Goal: Task Accomplishment & Management: Complete application form

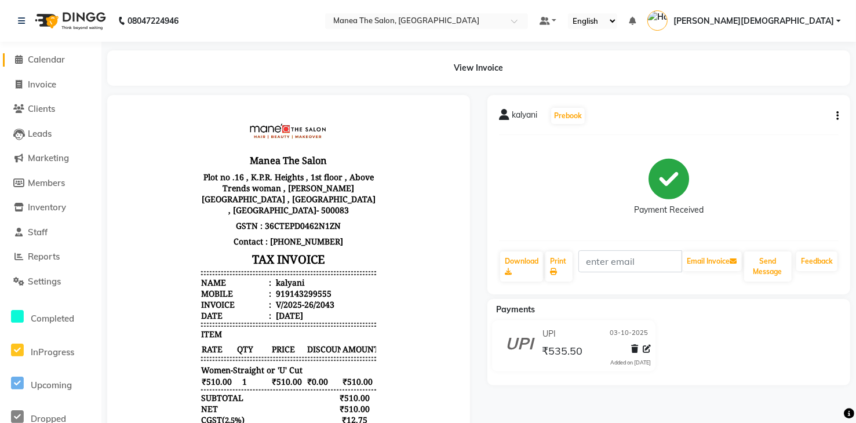
click at [46, 59] on span "Calendar" at bounding box center [46, 59] width 37 height 11
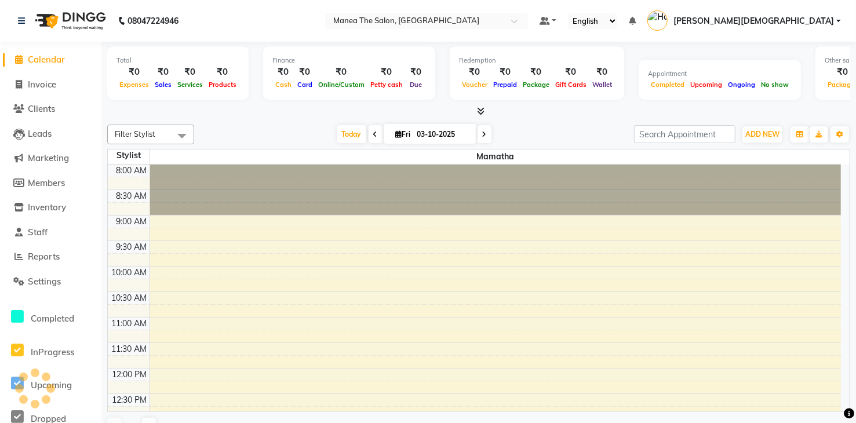
scroll to position [253, 0]
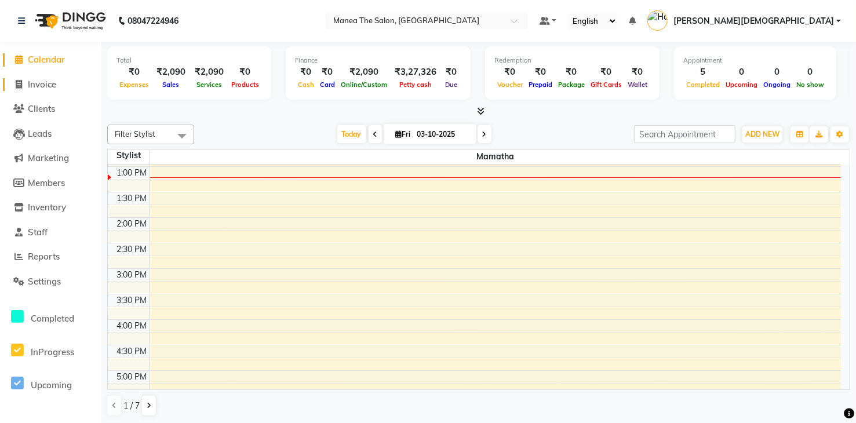
click at [43, 83] on span "Invoice" at bounding box center [42, 84] width 28 height 11
select select "service"
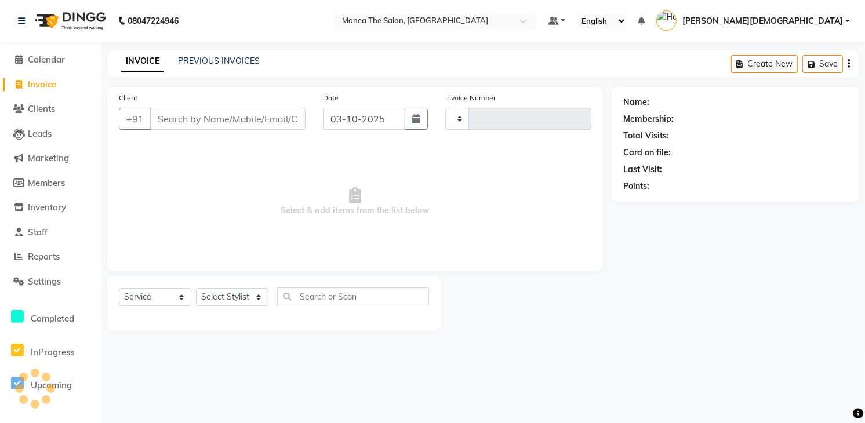
type input "2044"
select select "5481"
click at [224, 295] on select "Select Stylist Mamatha Pooja Renuka Sameer khan Shakeer Shanu Shravanthi" at bounding box center [232, 297] width 72 height 18
select select "60439"
click at [196, 288] on select "Select Stylist Mamatha Pooja Renuka Sameer khan Shakeer Shanu Shravanthi" at bounding box center [232, 297] width 72 height 18
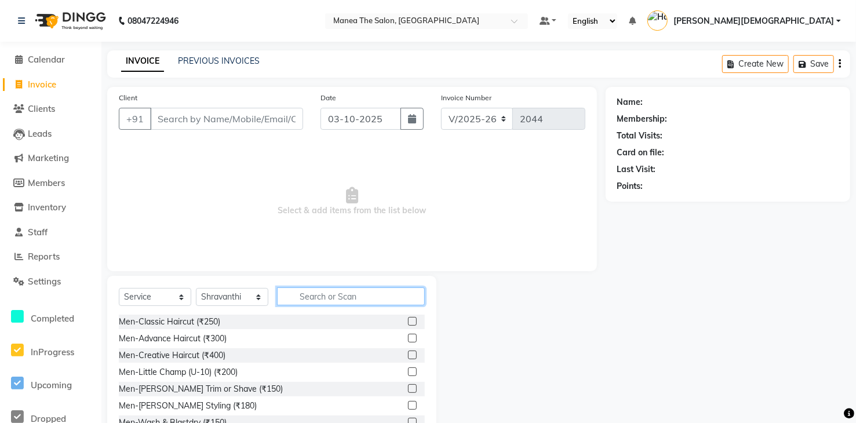
click at [316, 297] on input "text" at bounding box center [351, 296] width 148 height 18
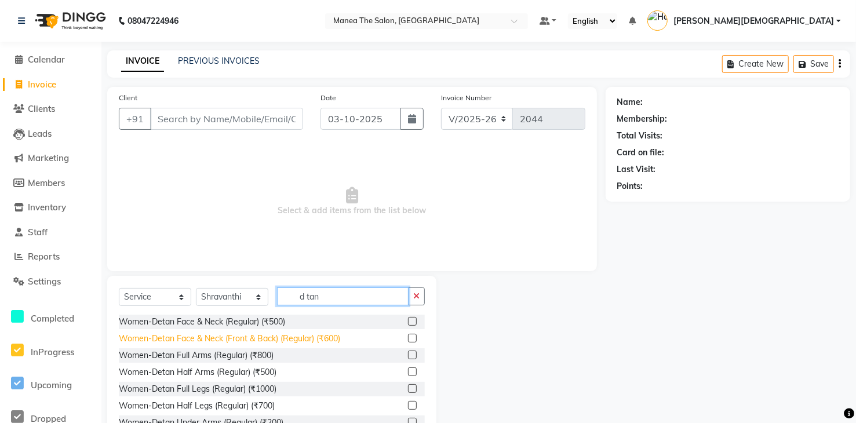
type input "d tan"
click at [338, 336] on div "Women-Detan Face & Neck (Front & Back) (Regular) (₹600)" at bounding box center [229, 339] width 221 height 12
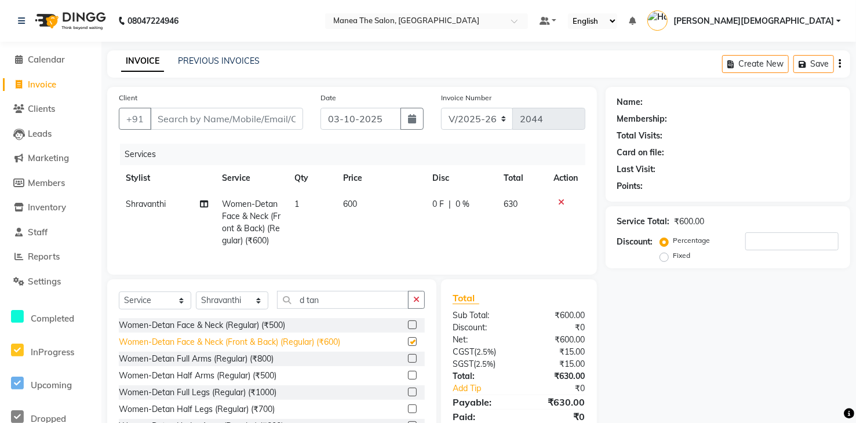
checkbox input "false"
click at [416, 304] on icon "button" at bounding box center [416, 300] width 6 height 8
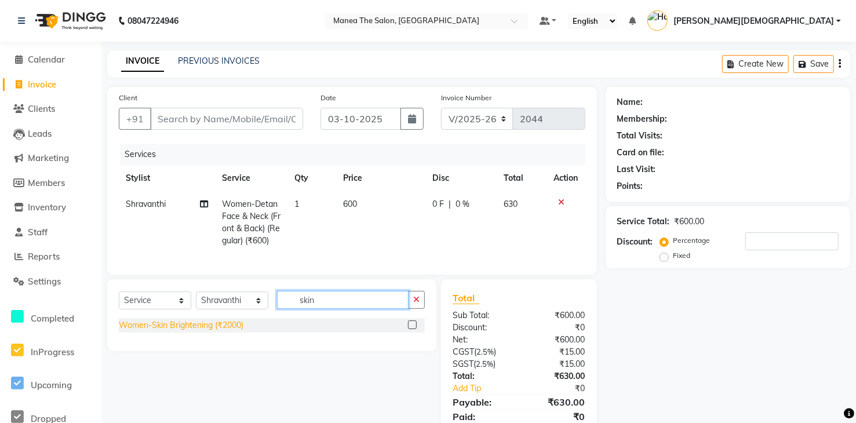
type input "skin"
click at [212, 331] on div "Women-Skin Brightening (₹2000)" at bounding box center [181, 325] width 125 height 12
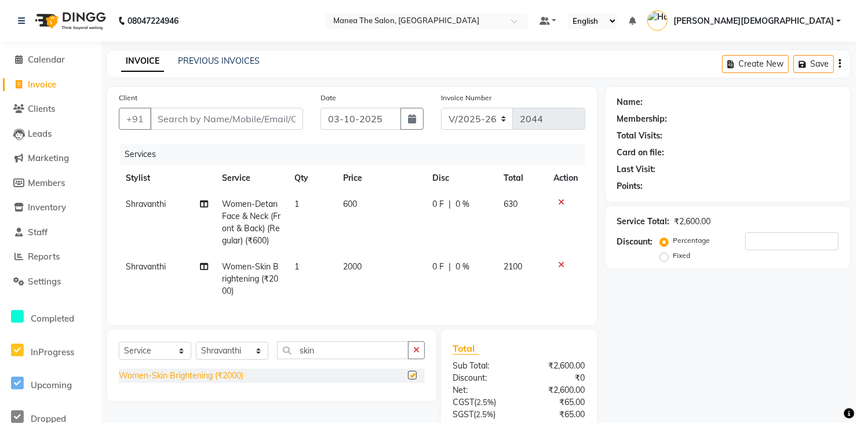
checkbox input "false"
click at [416, 354] on icon "button" at bounding box center [416, 350] width 6 height 8
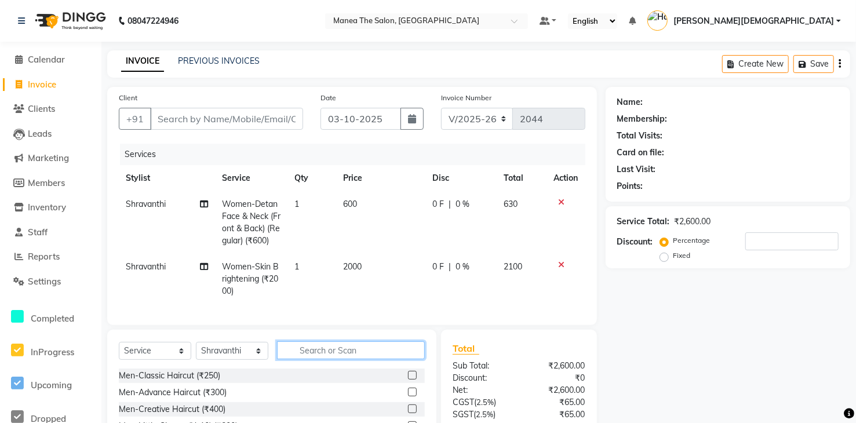
scroll to position [103, 0]
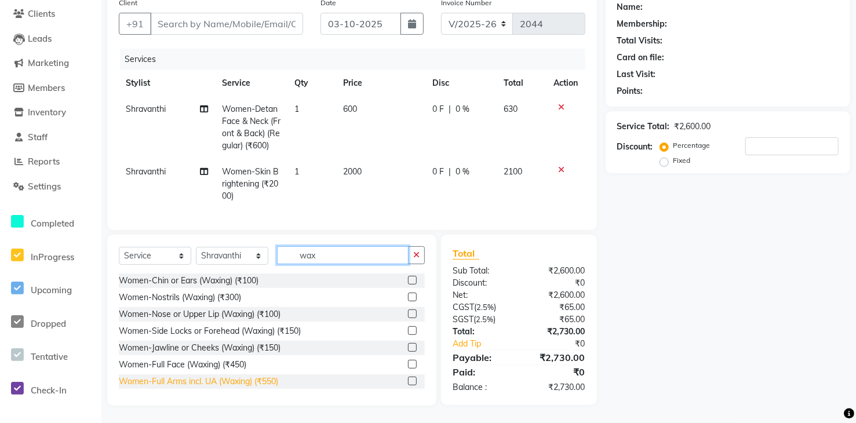
type input "wax"
click at [265, 381] on div "Women-Full Arms incl. UA (Waxing) (₹550)" at bounding box center [198, 382] width 159 height 12
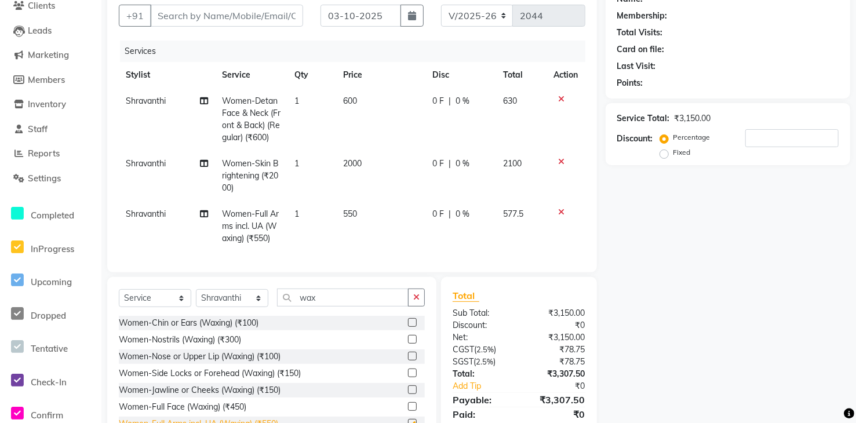
checkbox input "false"
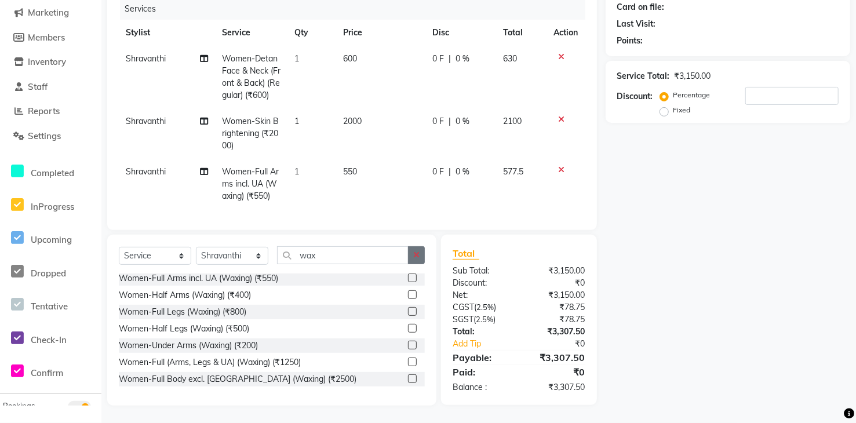
scroll to position [116, 0]
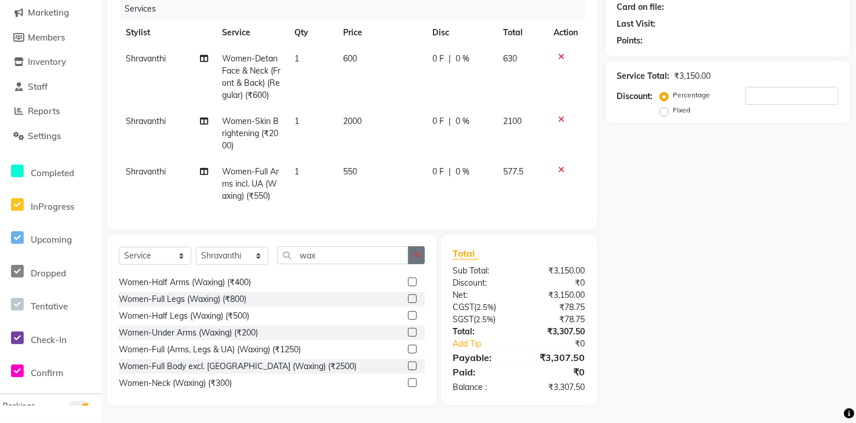
click at [413, 257] on button "button" at bounding box center [416, 255] width 17 height 18
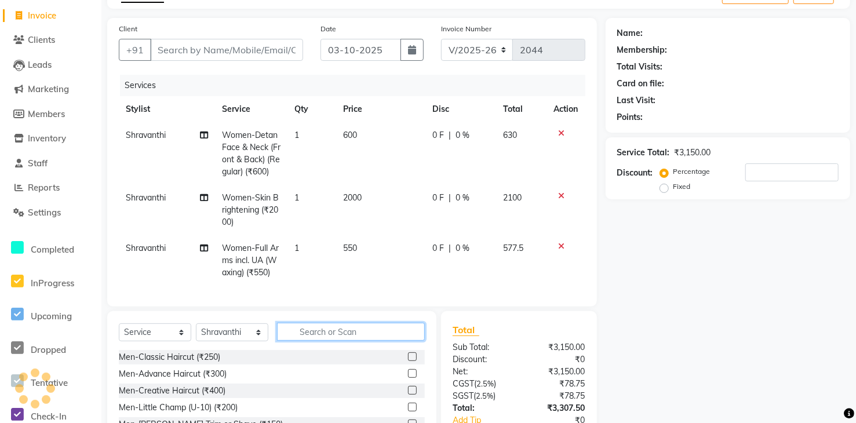
scroll to position [154, 0]
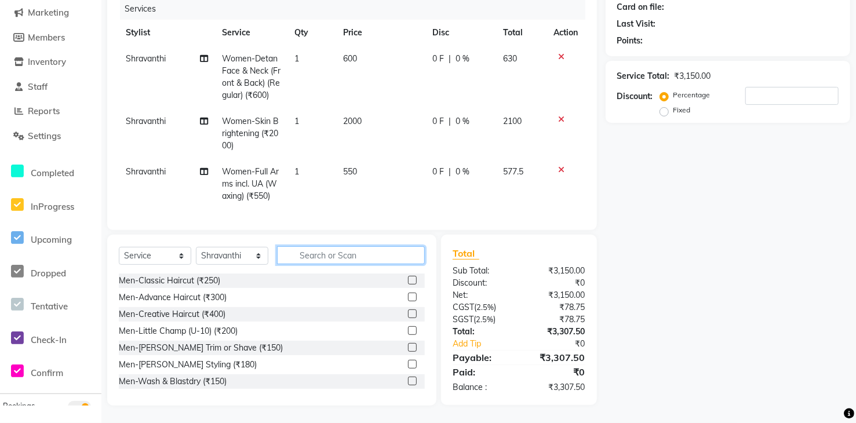
click at [365, 249] on input "text" at bounding box center [351, 255] width 148 height 18
click at [366, 257] on input "text" at bounding box center [351, 255] width 148 height 18
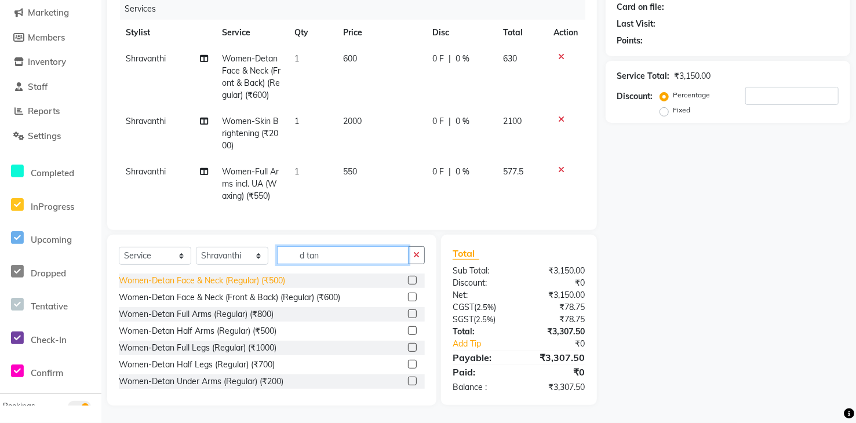
type input "d tan"
click at [279, 286] on div "Women-Detan Face & Neck (Regular) (₹500)" at bounding box center [202, 281] width 166 height 12
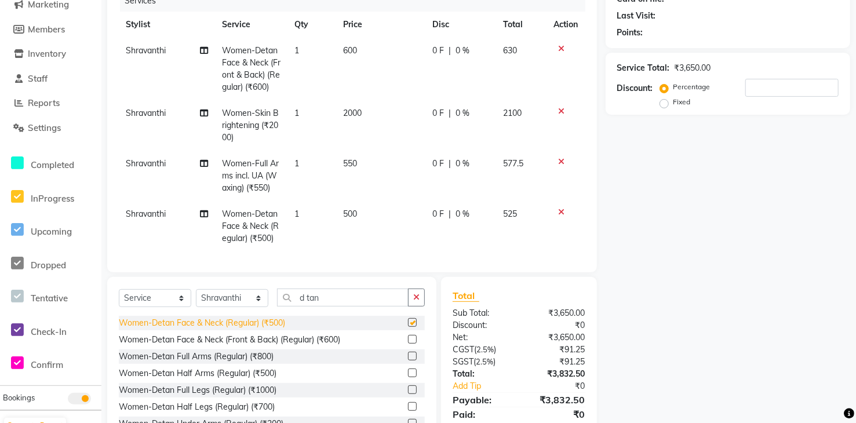
checkbox input "false"
click at [354, 218] on td "500" at bounding box center [380, 226] width 89 height 50
select select "60439"
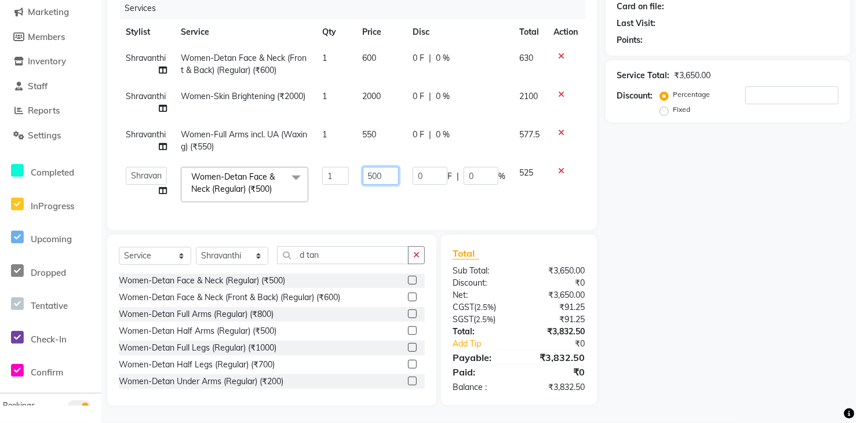
click at [388, 167] on input "500" at bounding box center [381, 176] width 36 height 18
type input "5"
type input "400"
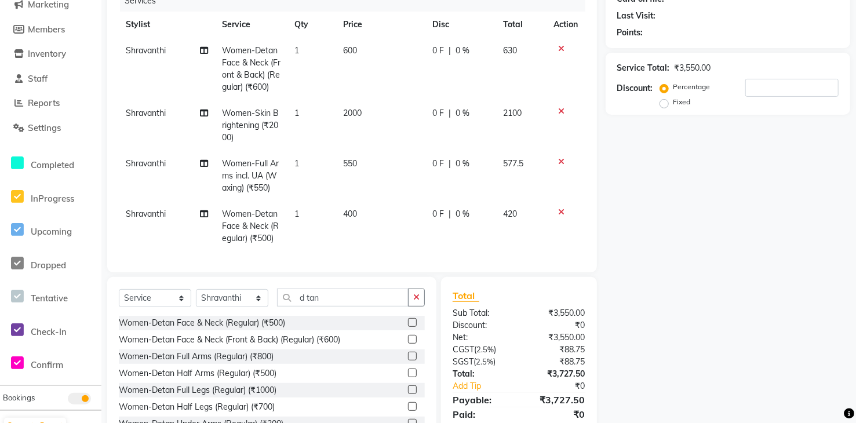
click at [704, 170] on div "Name: Membership: Total Visits: Card on file: Last Visit: Points: Service Total…" at bounding box center [732, 190] width 253 height 515
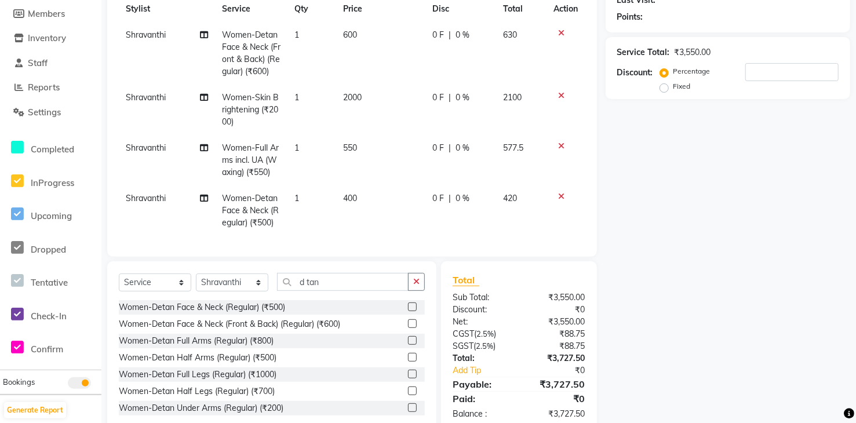
scroll to position [0, 0]
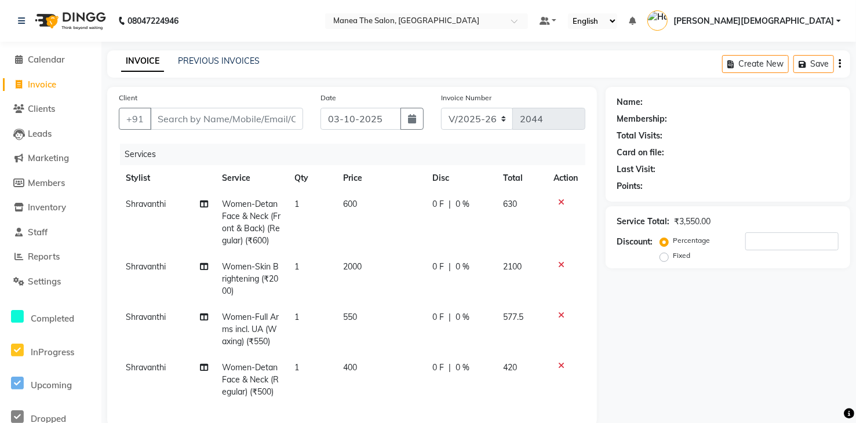
click at [367, 98] on div "Date 03-10-2025" at bounding box center [372, 116] width 121 height 48
click at [395, 225] on td "600" at bounding box center [380, 222] width 89 height 63
select select "60439"
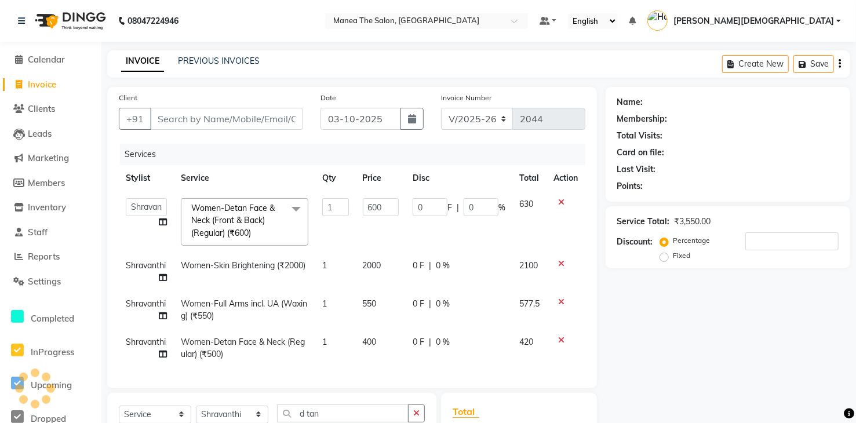
click at [389, 305] on td "550" at bounding box center [381, 310] width 50 height 38
select select "60439"
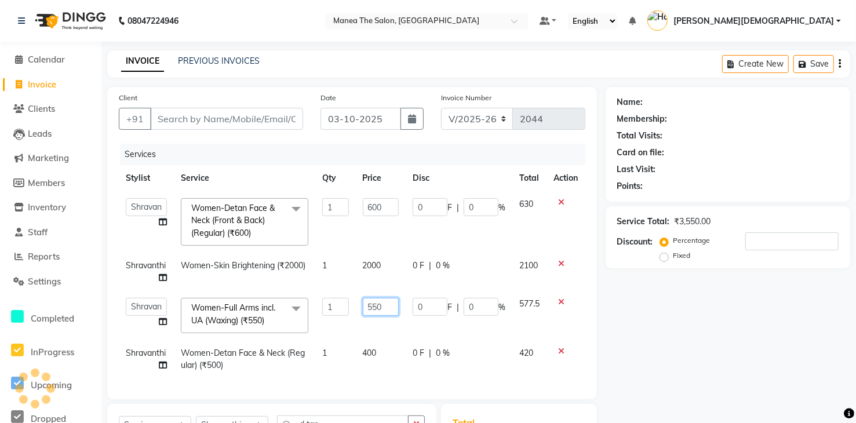
click at [392, 303] on input "550" at bounding box center [381, 307] width 36 height 18
type input "5"
type input "465"
click at [723, 365] on div "Name: Membership: Total Visits: Card on file: Last Visit: Points: Service Total…" at bounding box center [732, 331] width 253 height 488
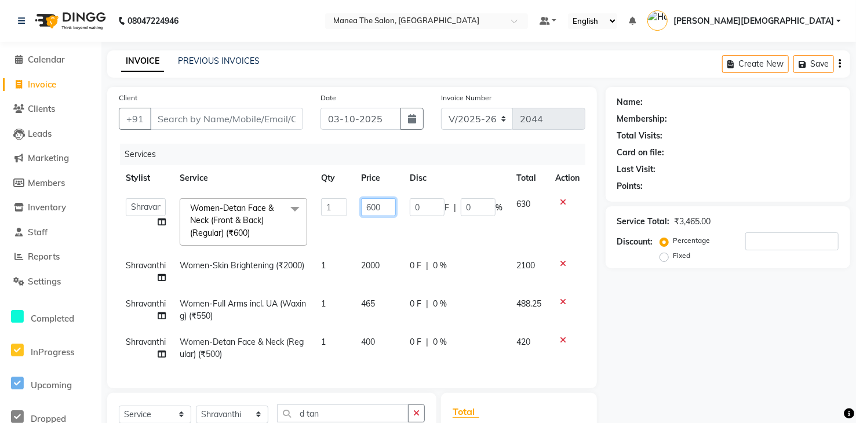
click at [380, 207] on input "600" at bounding box center [378, 207] width 35 height 18
type input "600"
click at [663, 315] on div "Name: Membership: Total Visits: Card on file: Last Visit: Points: Service Total…" at bounding box center [732, 325] width 253 height 477
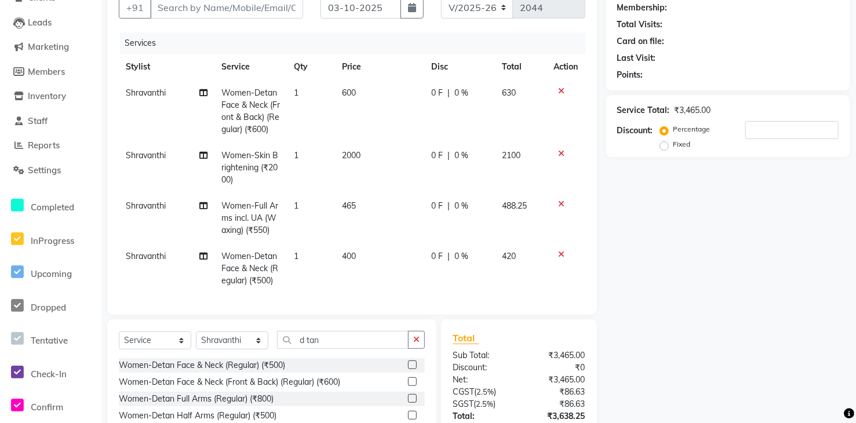
scroll to position [89, 0]
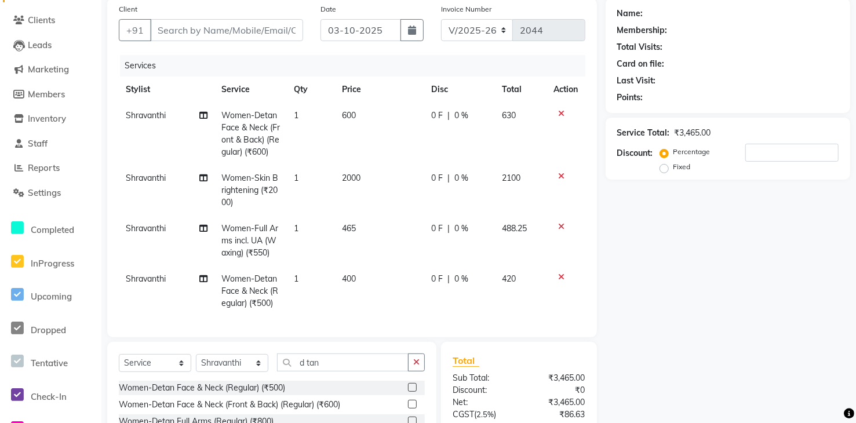
click at [370, 172] on td "2000" at bounding box center [380, 190] width 89 height 50
select select "60439"
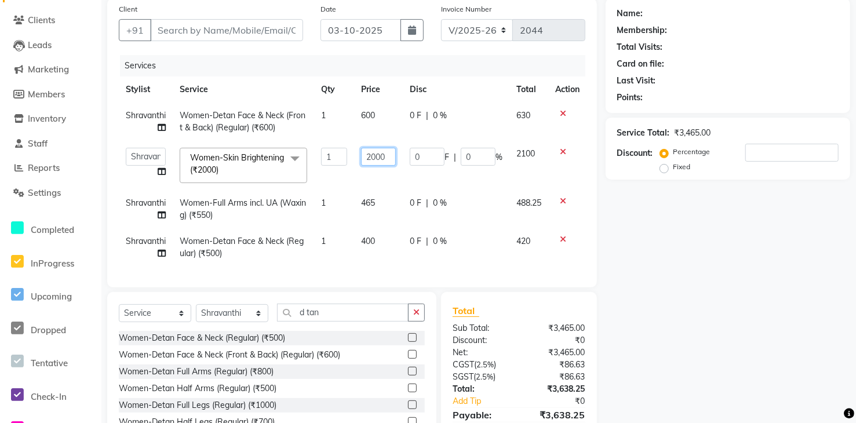
click at [397, 155] on td "2000" at bounding box center [378, 165] width 49 height 49
type input "2"
type input "1700"
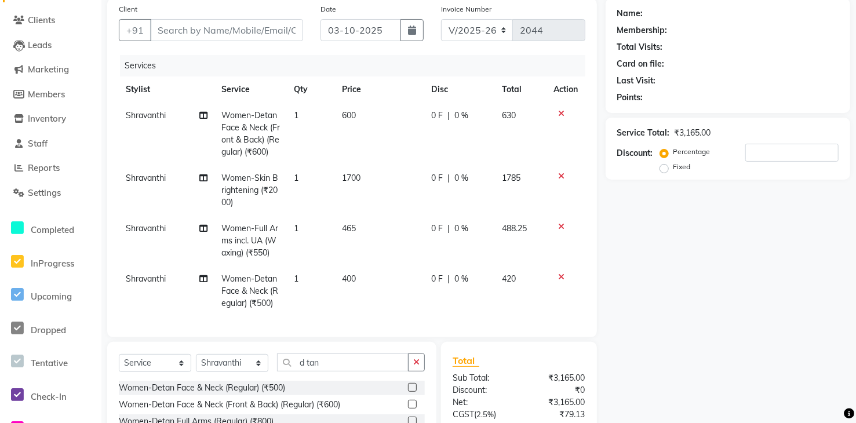
click at [639, 224] on div "Name: Membership: Total Visits: Card on file: Last Visit: Points: Service Total…" at bounding box center [732, 255] width 253 height 515
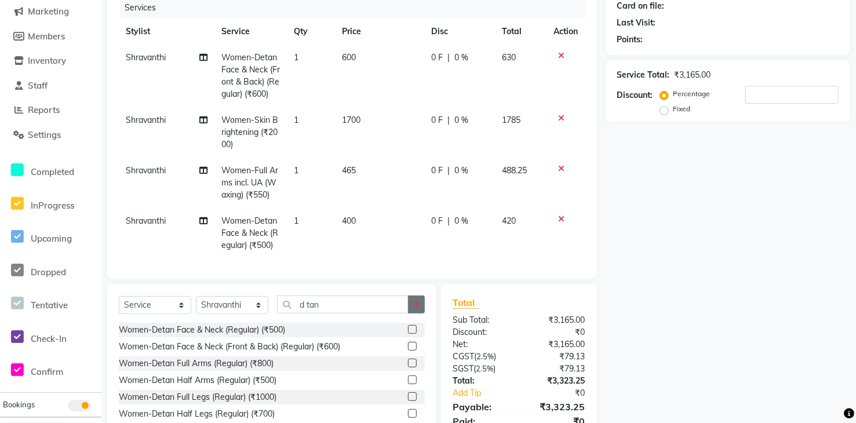
click at [416, 308] on icon "button" at bounding box center [416, 304] width 6 height 8
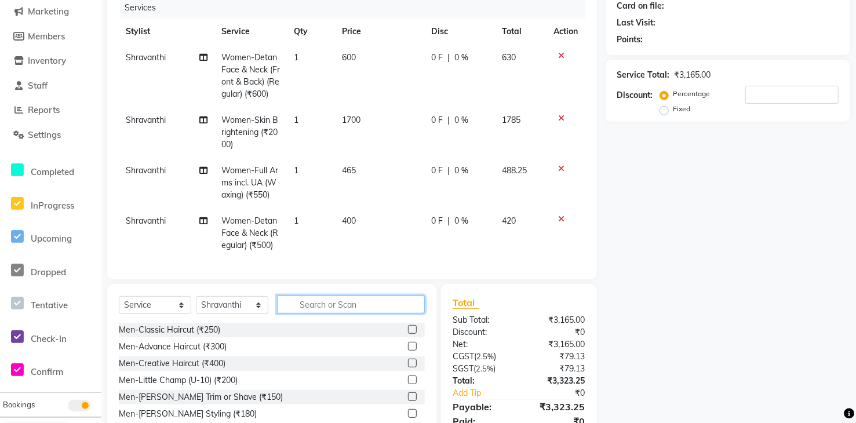
click at [375, 305] on input "text" at bounding box center [351, 305] width 148 height 18
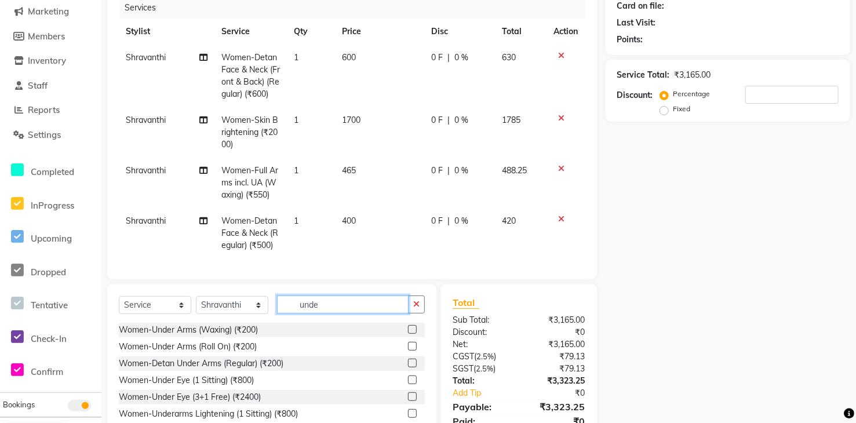
scroll to position [205, 0]
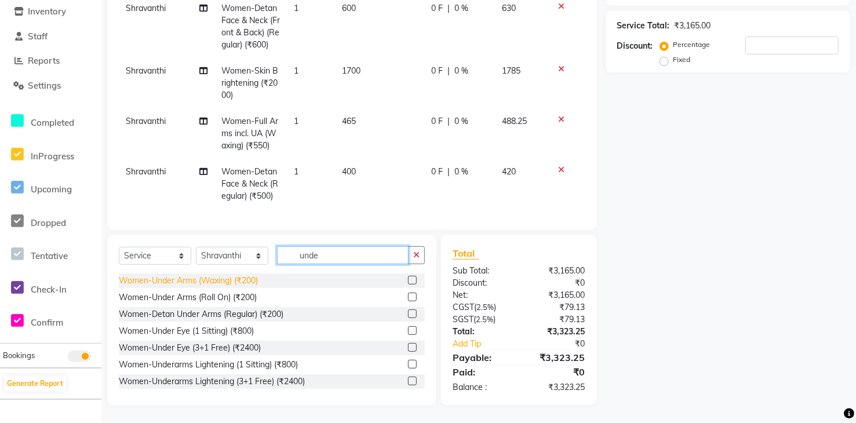
type input "unde"
click at [199, 283] on div "Women-Under Arms (Waxing) (₹200)" at bounding box center [188, 281] width 139 height 12
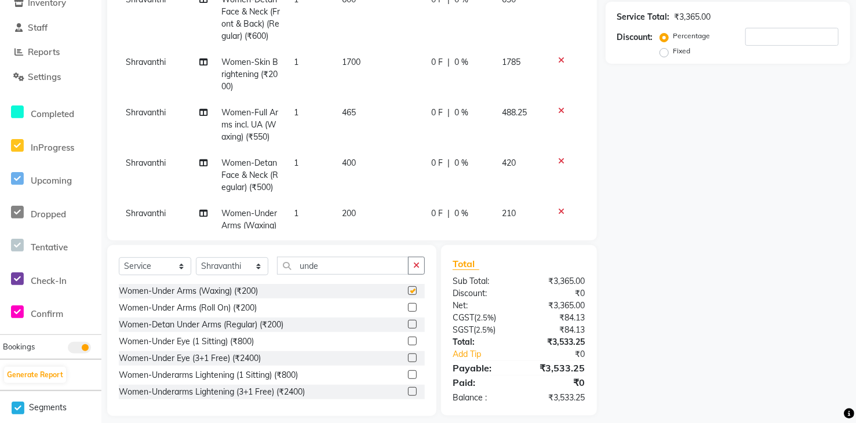
checkbox input "false"
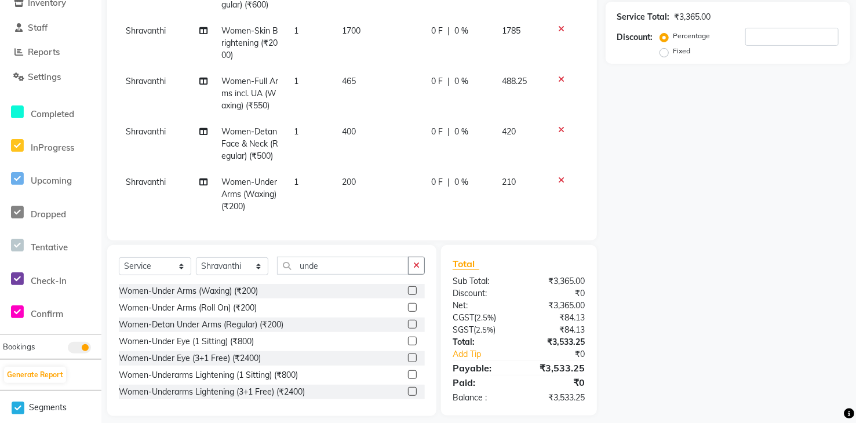
scroll to position [52, 0]
click at [360, 172] on td "200" at bounding box center [380, 194] width 89 height 50
select select "60439"
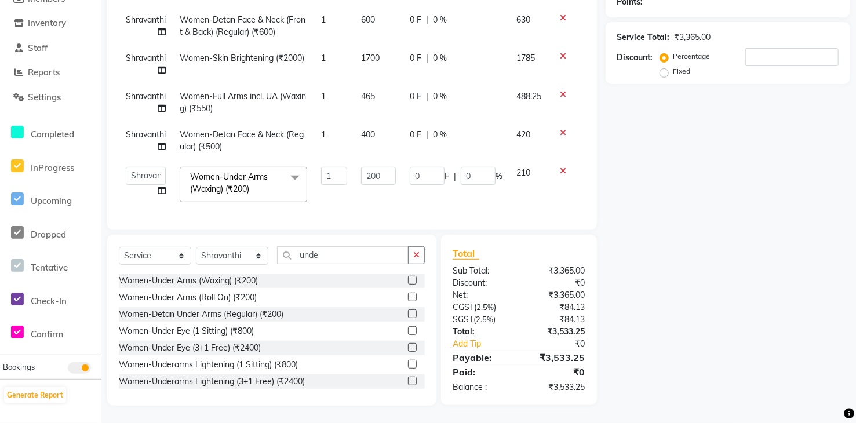
scroll to position [0, 0]
click at [389, 170] on input "200" at bounding box center [378, 176] width 35 height 18
type input "2"
type input "170"
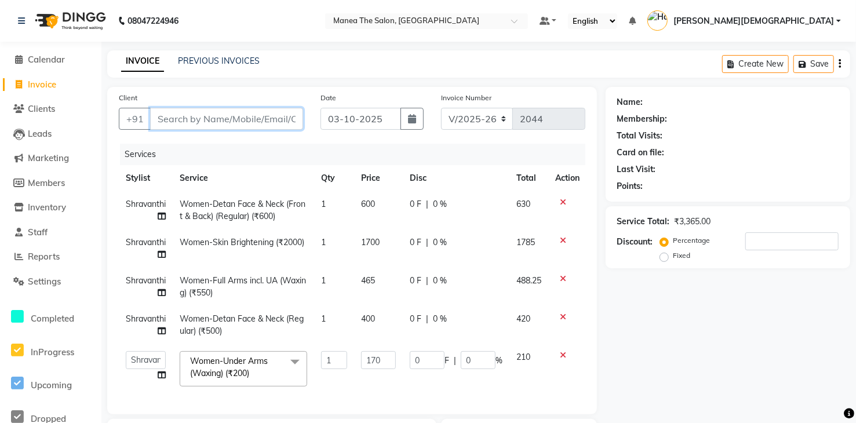
click at [271, 118] on input "Client" at bounding box center [226, 119] width 153 height 22
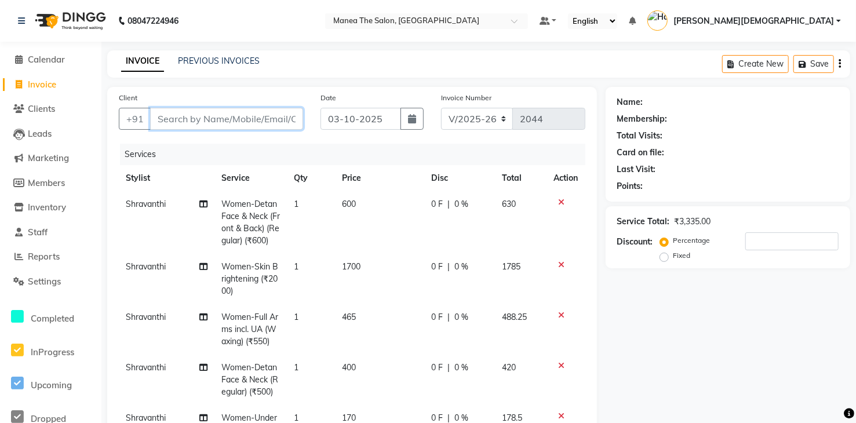
type input "v"
type input "0"
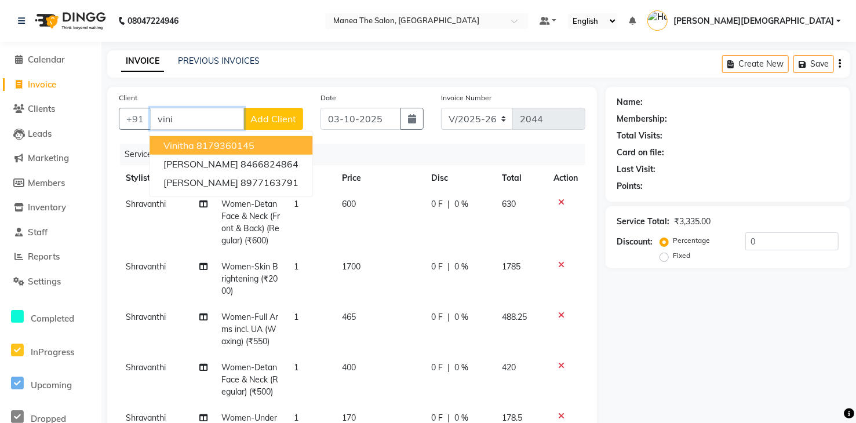
click at [213, 114] on input "vini" at bounding box center [197, 119] width 94 height 22
type input "v"
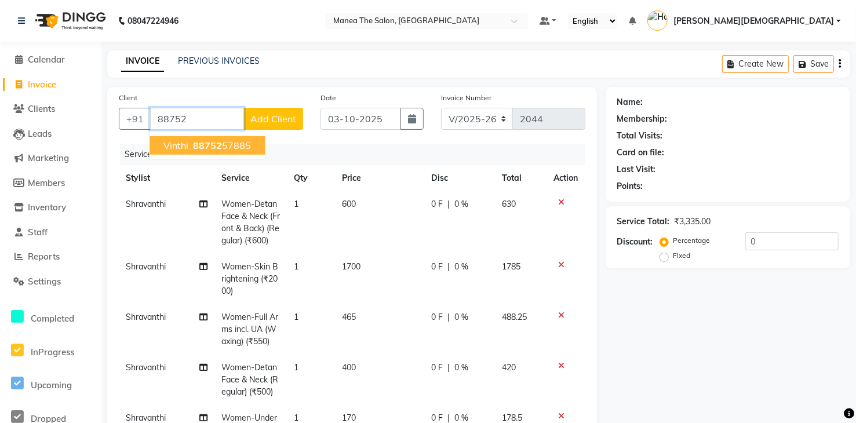
click at [245, 146] on ngb-highlight "88752 57885" at bounding box center [221, 146] width 60 height 12
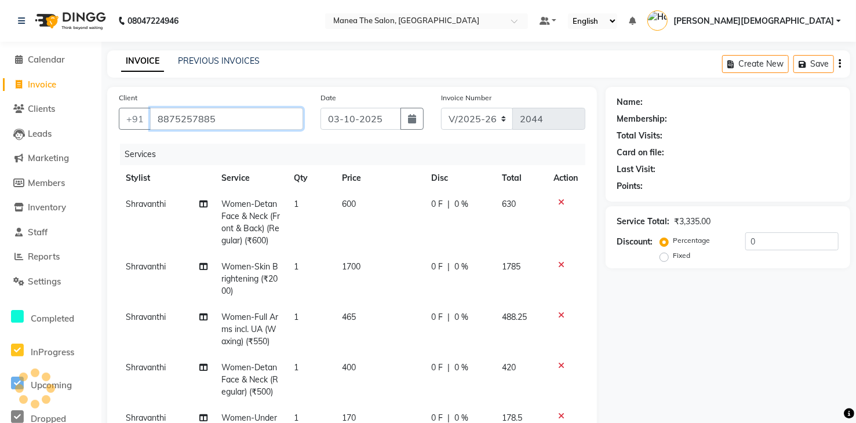
type input "8875257885"
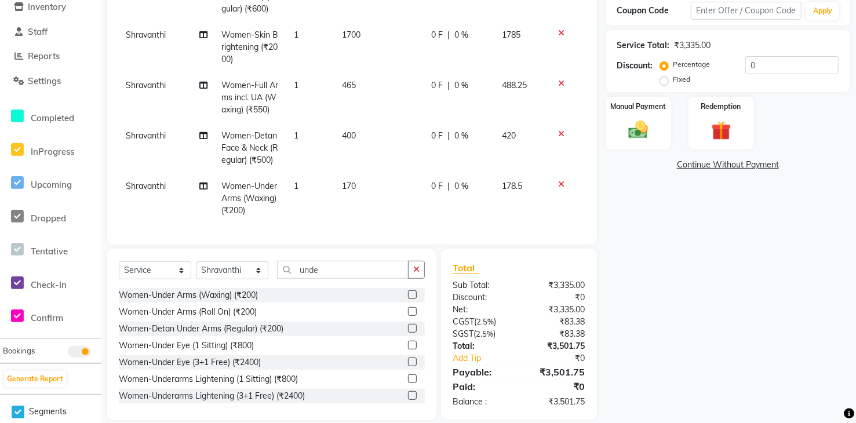
scroll to position [215, 0]
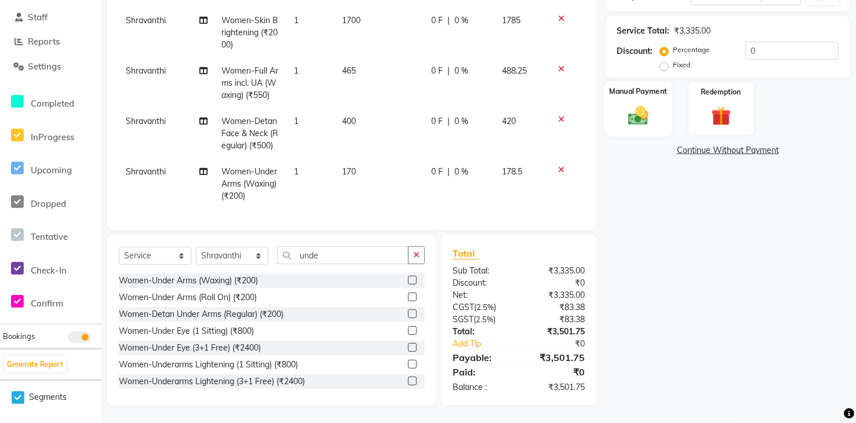
click at [633, 123] on img at bounding box center [638, 115] width 33 height 23
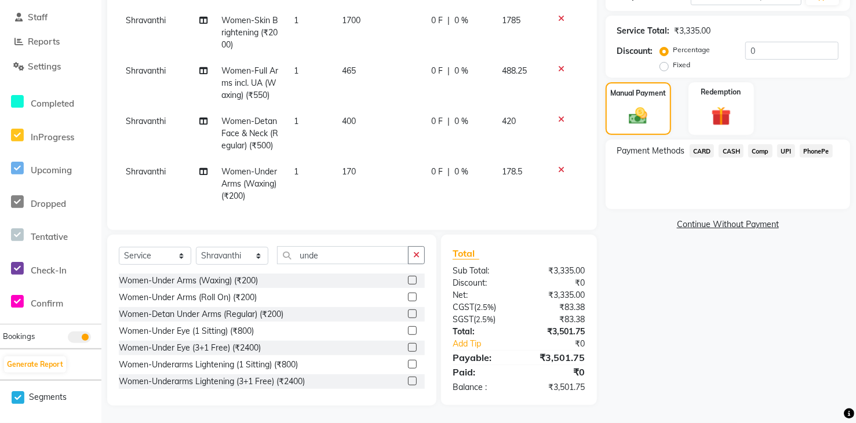
click at [788, 154] on span "UPI" at bounding box center [786, 150] width 18 height 13
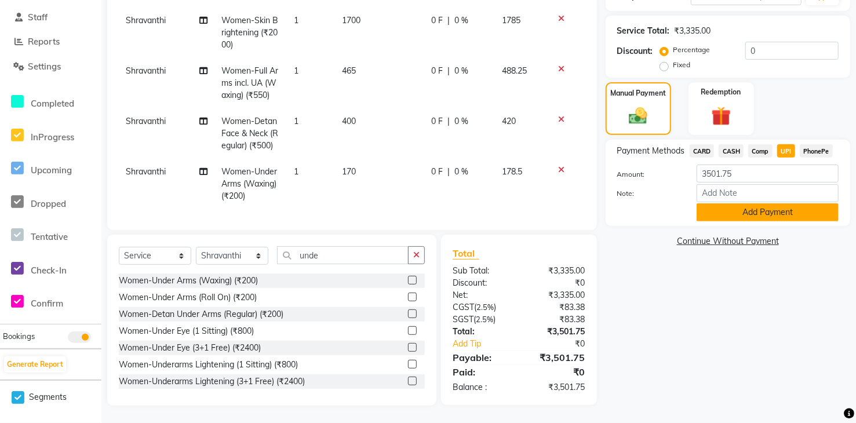
click at [795, 212] on button "Add Payment" at bounding box center [768, 212] width 142 height 18
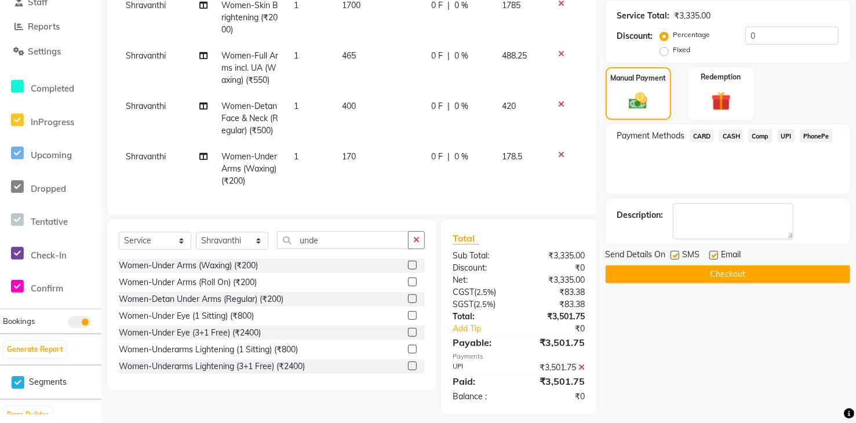
scroll to position [238, 0]
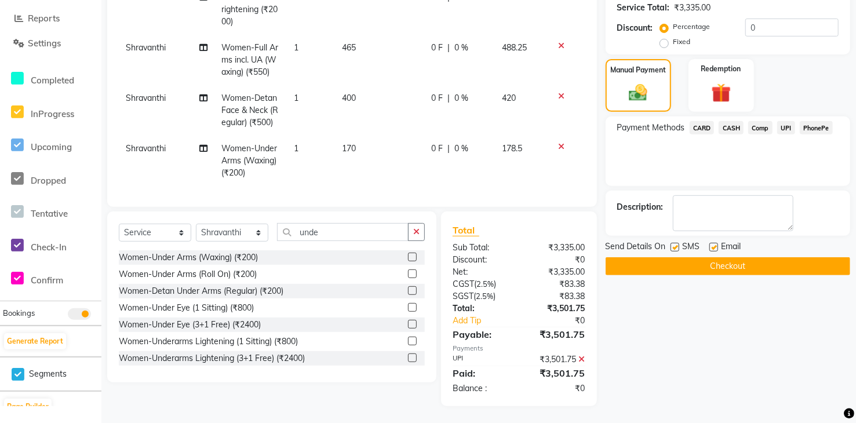
click at [786, 263] on button "Checkout" at bounding box center [728, 266] width 245 height 18
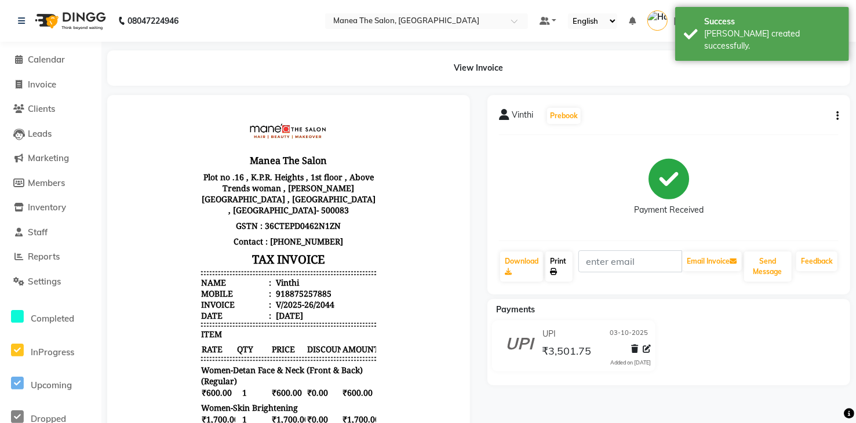
click at [559, 263] on link "Print" at bounding box center [558, 267] width 27 height 30
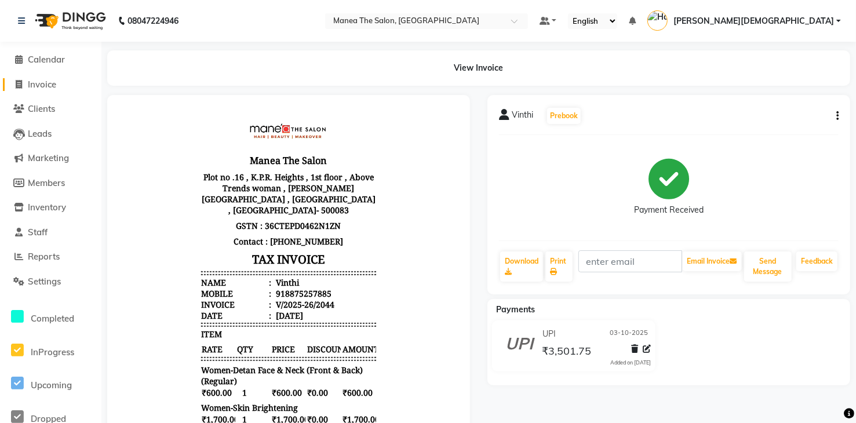
click at [14, 81] on span at bounding box center [18, 84] width 17 height 13
select select "service"
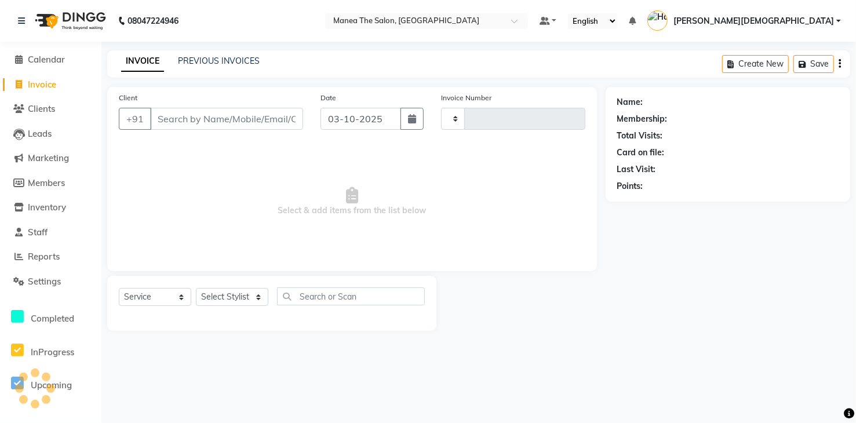
type input "2045"
select select "5481"
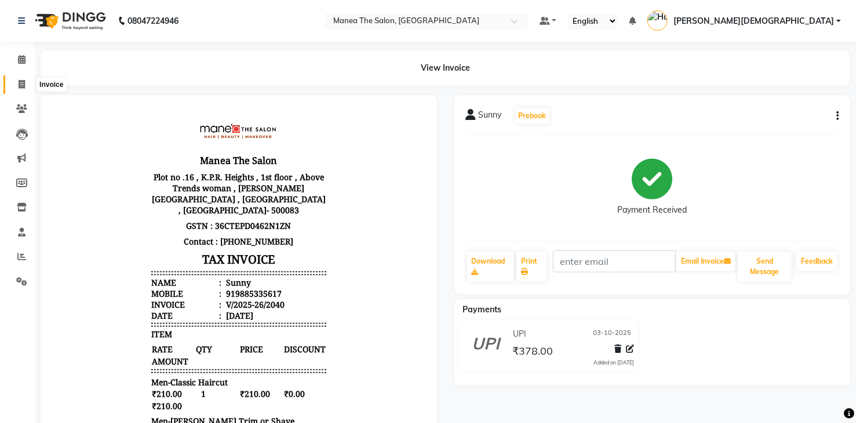
click at [21, 85] on icon at bounding box center [22, 84] width 6 height 9
select select "service"
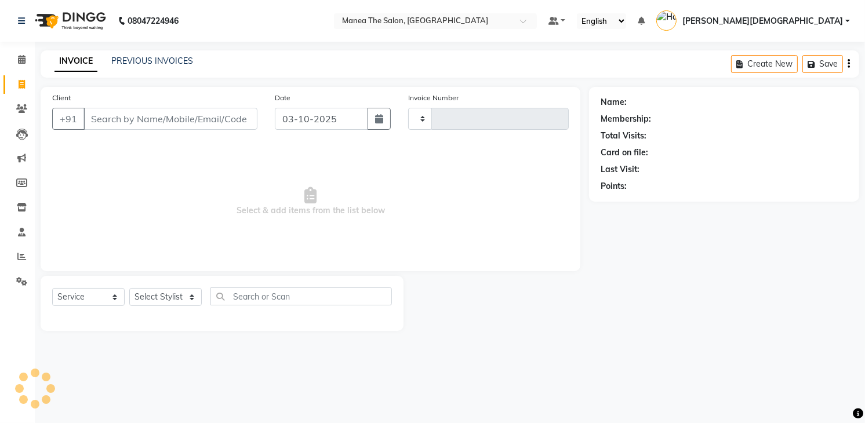
type input "2044"
select select "5481"
click at [154, 53] on div "INVOICE PREVIOUS INVOICES Create New Save" at bounding box center [450, 63] width 818 height 27
click at [156, 57] on link "PREVIOUS INVOICES" at bounding box center [152, 61] width 82 height 10
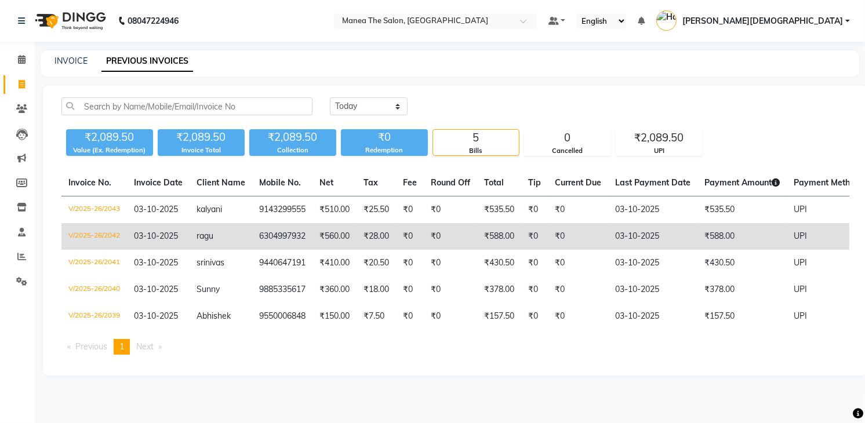
click at [247, 236] on td "ragu" at bounding box center [221, 236] width 63 height 27
click at [213, 238] on span "ragu" at bounding box center [204, 236] width 17 height 10
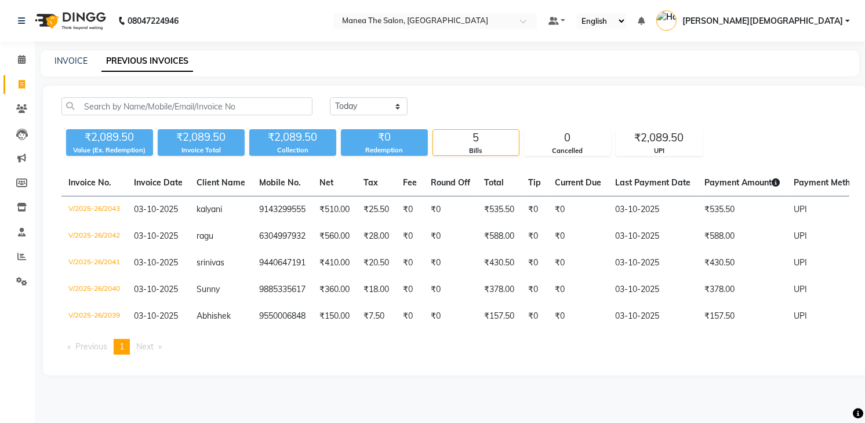
click at [377, 11] on nav "08047224946 Select Location × Manea The Salon, Dammaiguda Default Panel My Pane…" at bounding box center [432, 21] width 865 height 42
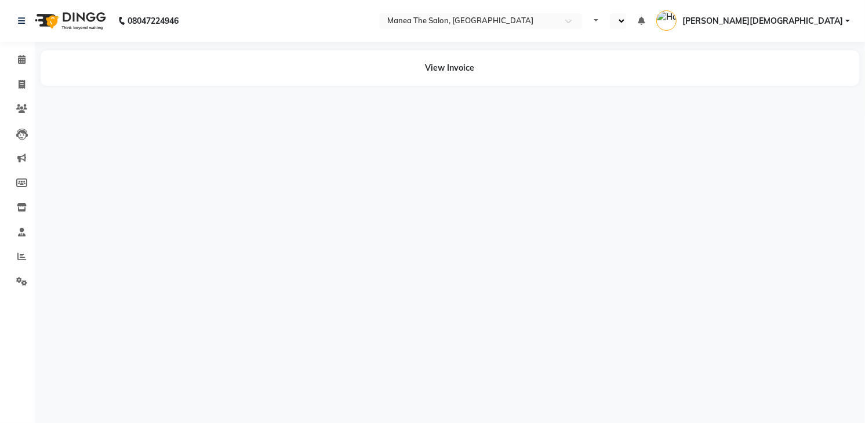
select select "en"
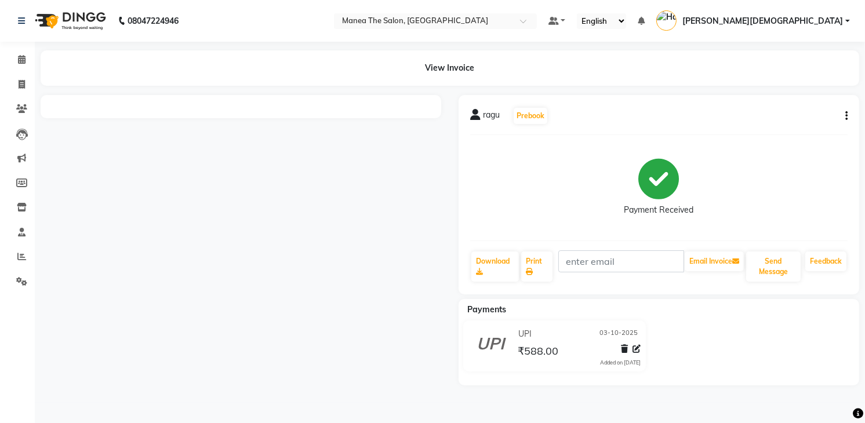
click at [387, 316] on div at bounding box center [241, 240] width 418 height 290
click at [297, 258] on div at bounding box center [241, 240] width 418 height 290
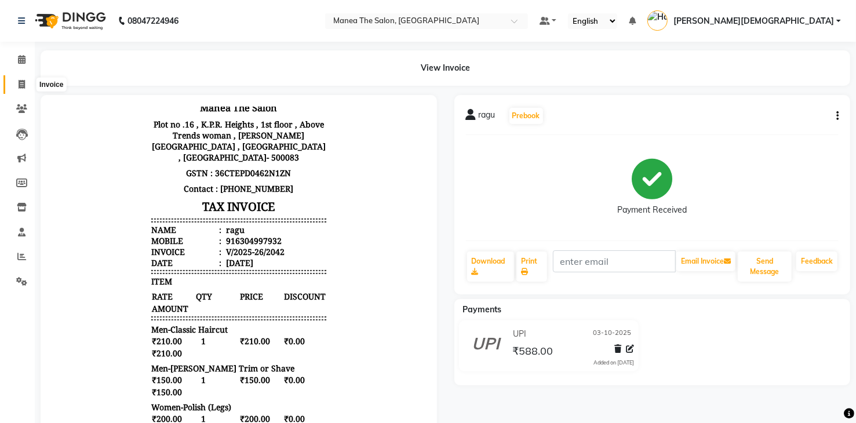
click at [17, 87] on span at bounding box center [22, 84] width 20 height 13
select select "service"
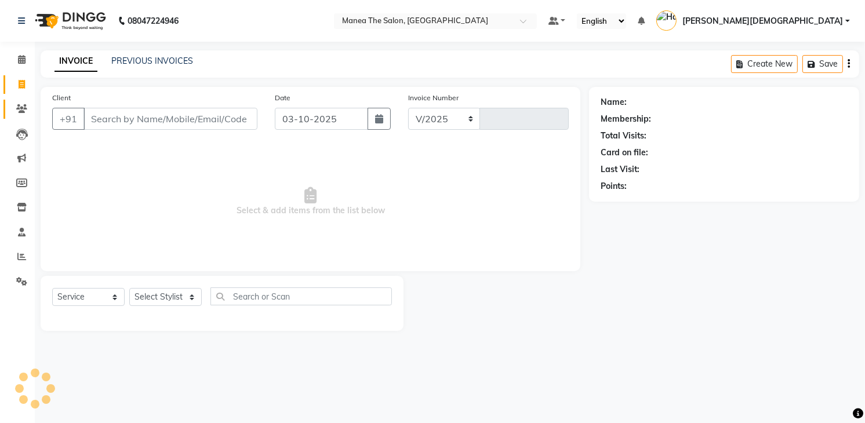
select select "5481"
type input "2044"
click at [24, 109] on icon at bounding box center [21, 108] width 11 height 9
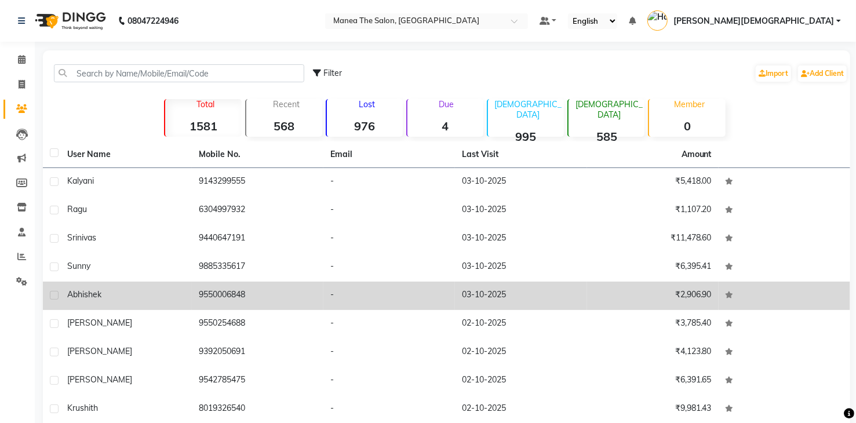
click at [219, 294] on td "9550006848" at bounding box center [258, 296] width 132 height 28
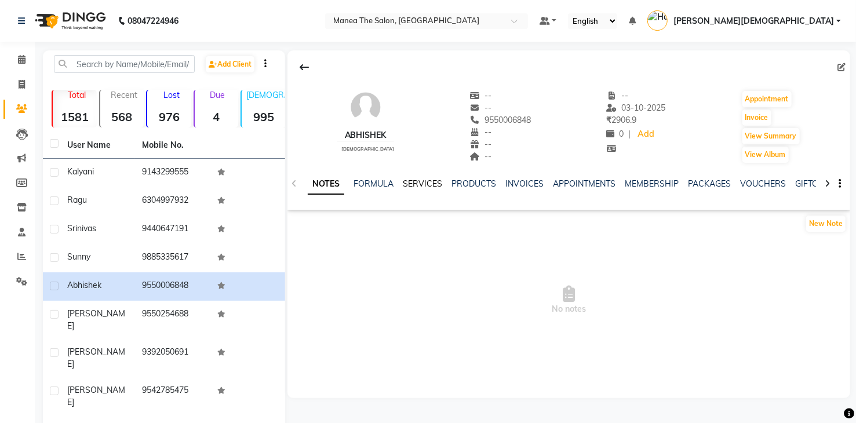
click at [422, 183] on link "SERVICES" at bounding box center [422, 183] width 39 height 10
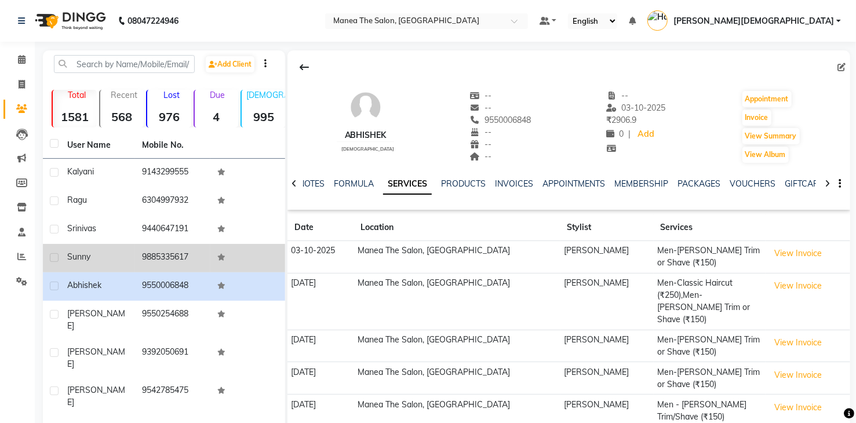
click at [185, 263] on td "9885335617" at bounding box center [172, 258] width 75 height 28
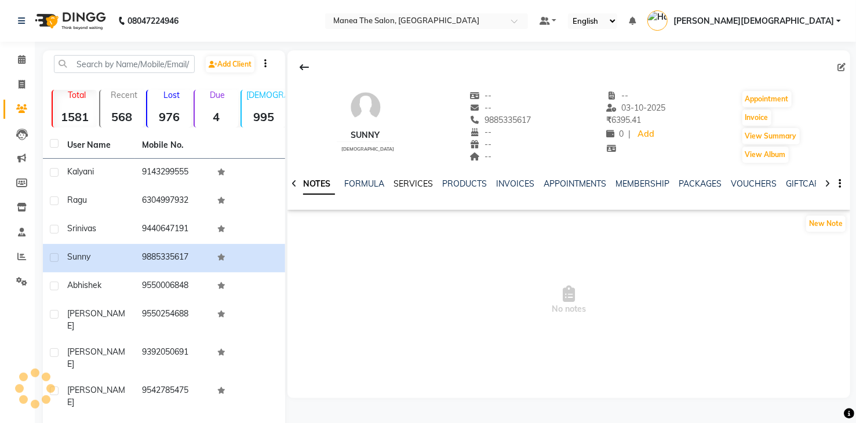
click at [416, 181] on link "SERVICES" at bounding box center [413, 183] width 39 height 10
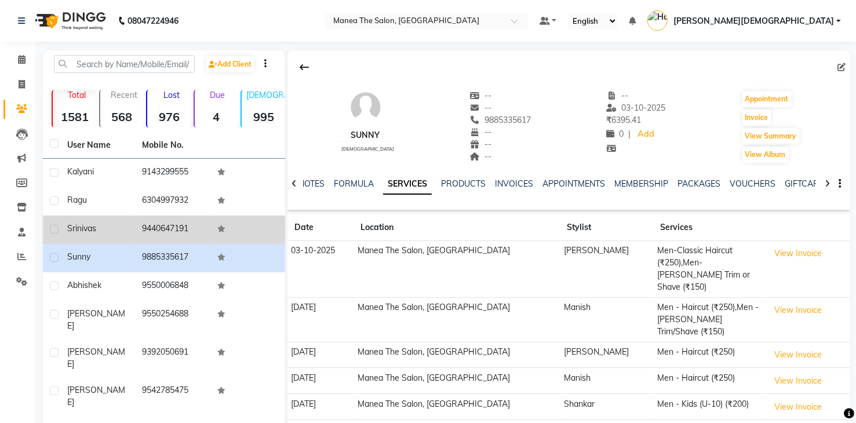
click at [163, 224] on td "9440647191" at bounding box center [172, 230] width 75 height 28
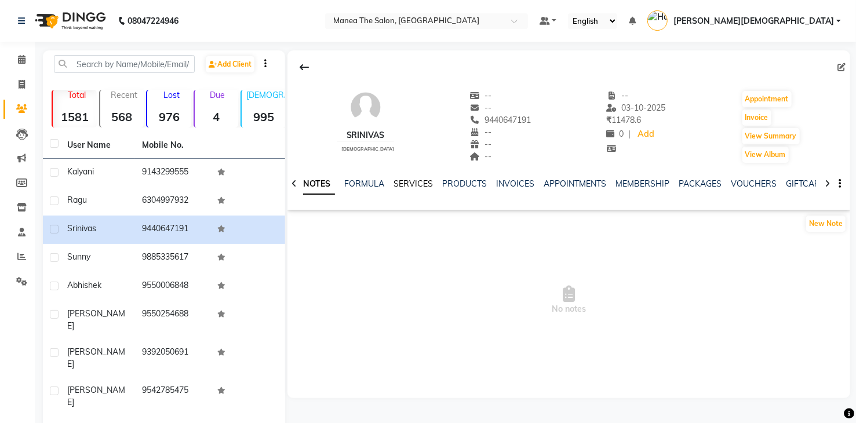
click at [406, 183] on link "SERVICES" at bounding box center [413, 183] width 39 height 10
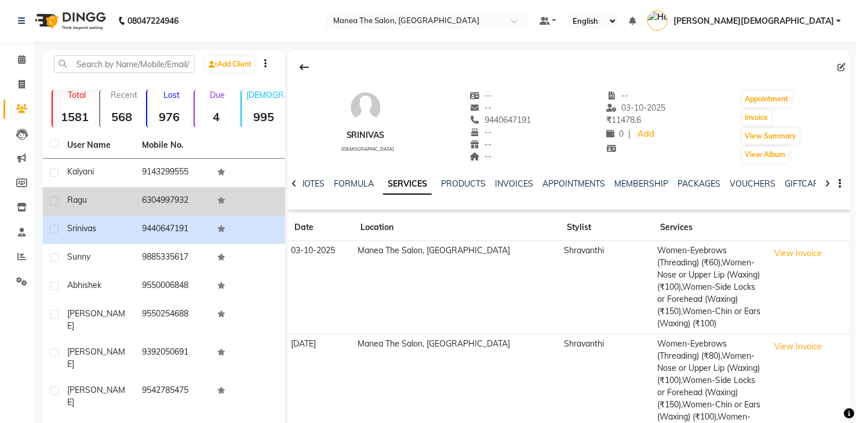
click at [166, 202] on td "6304997932" at bounding box center [172, 201] width 75 height 28
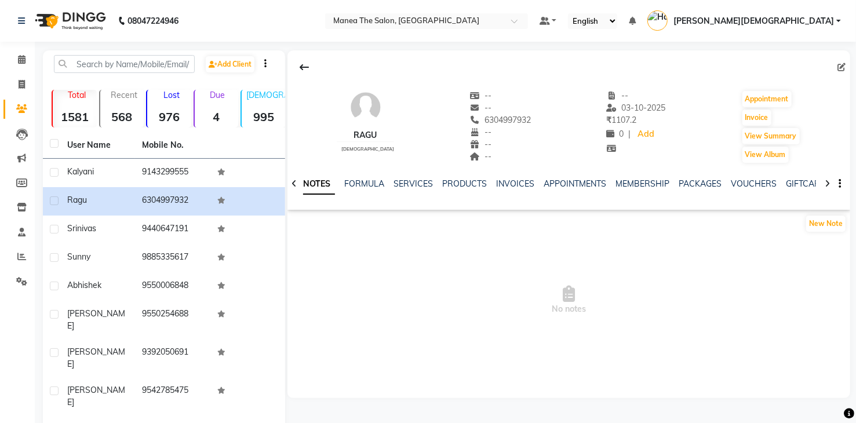
click at [411, 188] on div "SERVICES" at bounding box center [413, 184] width 39 height 12
click at [413, 183] on link "SERVICES" at bounding box center [413, 183] width 39 height 10
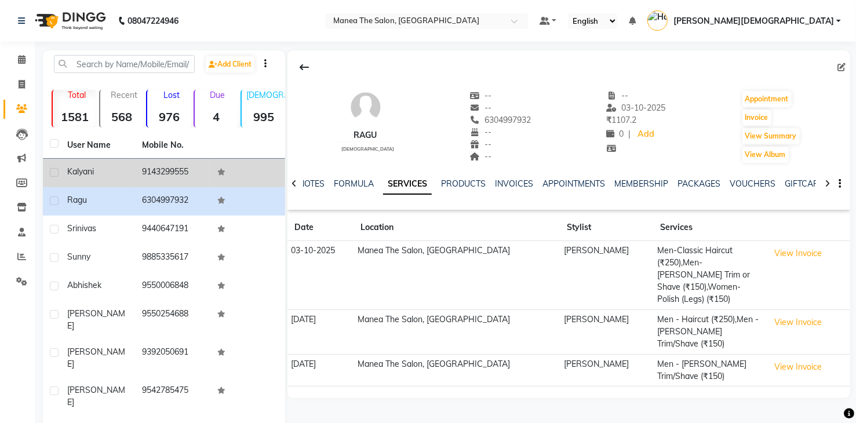
click at [185, 173] on td "9143299555" at bounding box center [172, 173] width 75 height 28
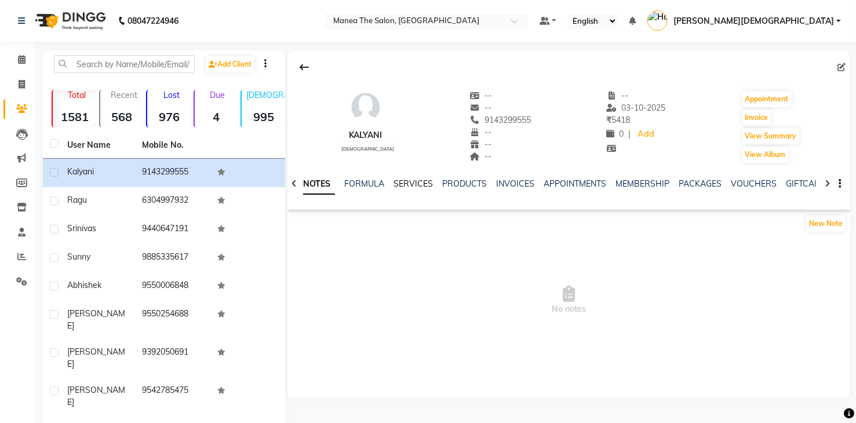
click at [397, 183] on link "SERVICES" at bounding box center [413, 183] width 39 height 10
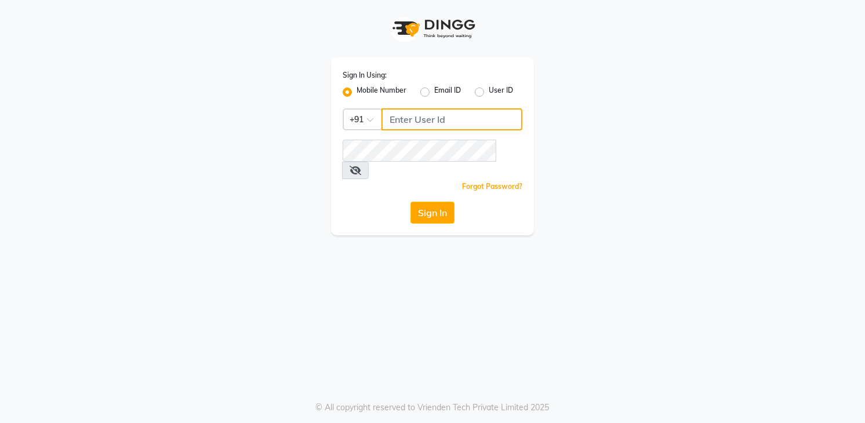
click at [438, 123] on input "Username" at bounding box center [451, 119] width 141 height 22
type input "8790031435"
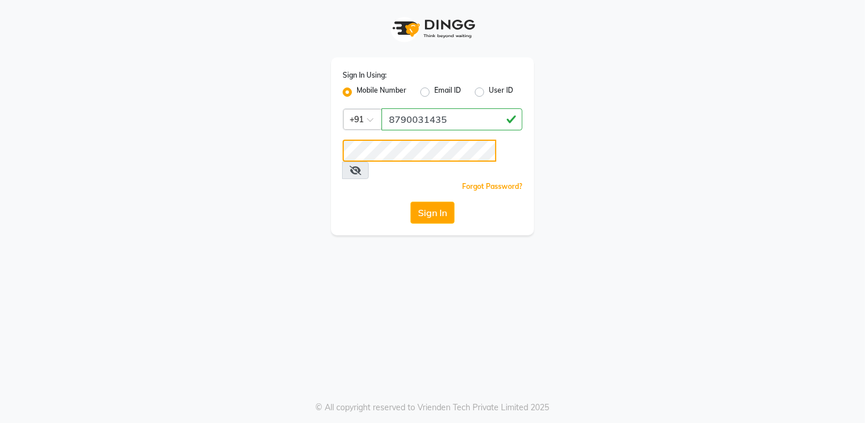
click at [410, 202] on button "Sign In" at bounding box center [432, 213] width 44 height 22
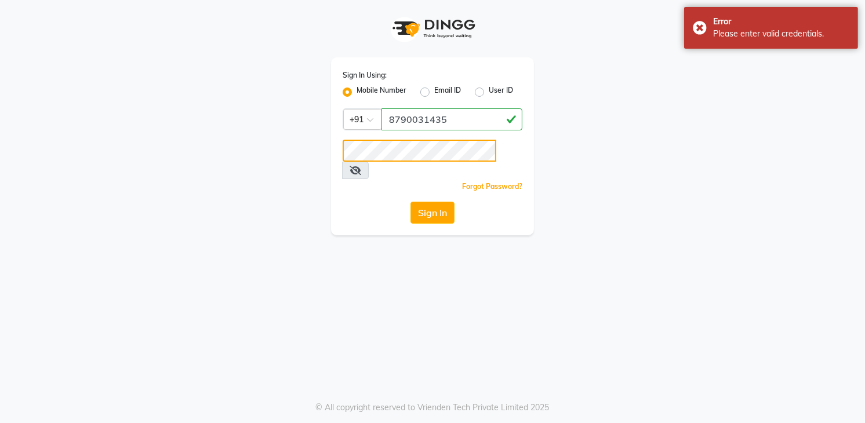
click at [410, 202] on button "Sign In" at bounding box center [432, 213] width 44 height 22
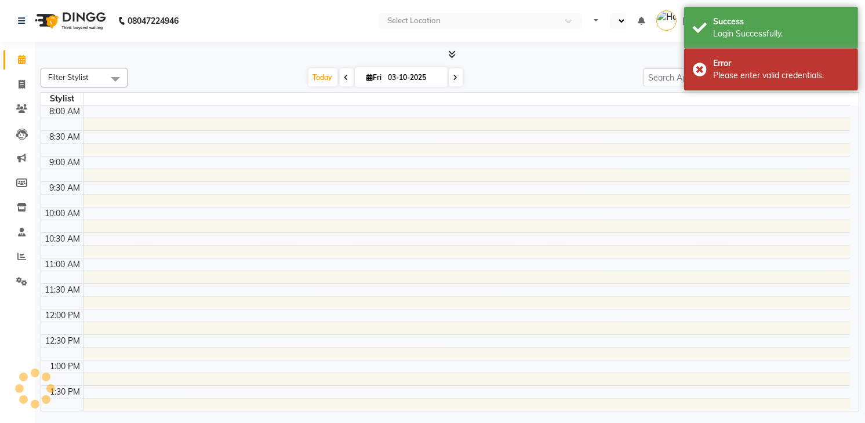
select select "en"
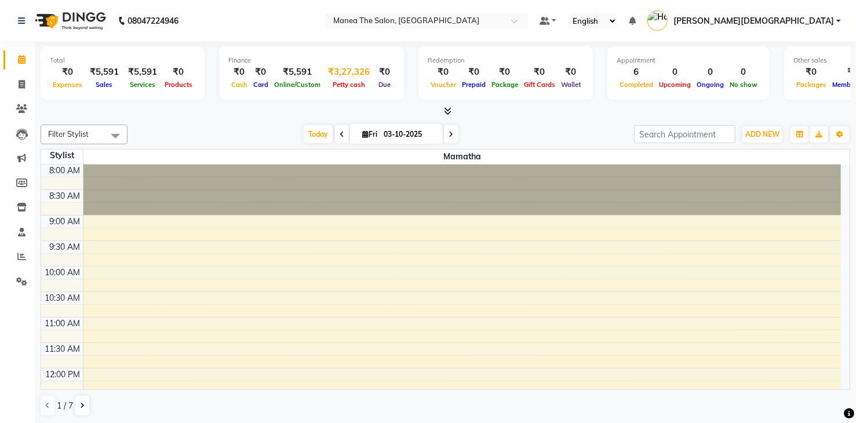
click at [343, 82] on span "Petty cash" at bounding box center [349, 85] width 38 height 8
select select "4411"
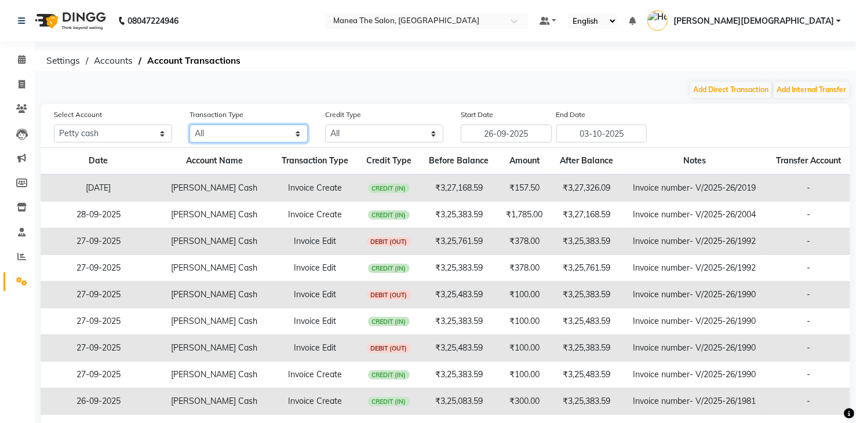
click at [253, 129] on select "All Direct Internal Transfer Expense Invoice Daily Register" at bounding box center [249, 134] width 118 height 18
click at [257, 134] on select "All Direct Internal Transfer Expense Invoice Daily Register" at bounding box center [249, 134] width 118 height 18
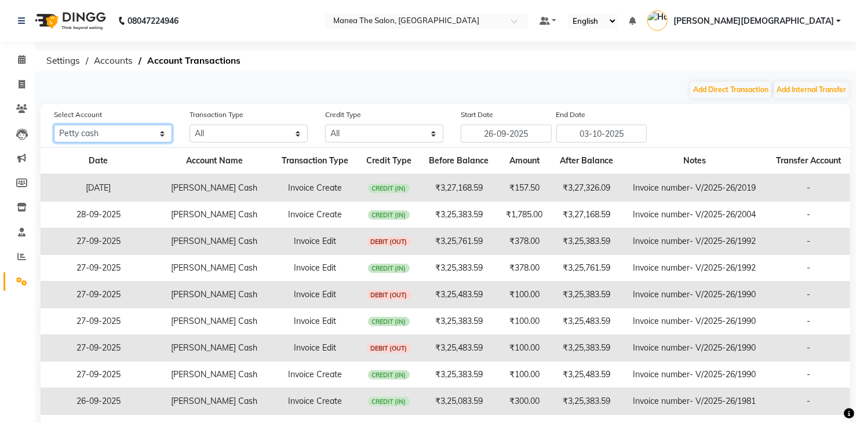
click at [90, 133] on select "All [PERSON_NAME] cash Default account" at bounding box center [113, 134] width 118 height 18
select select
click at [54, 125] on select "All [PERSON_NAME] cash Default account" at bounding box center [113, 134] width 118 height 18
click at [24, 64] on icon at bounding box center [22, 59] width 8 height 9
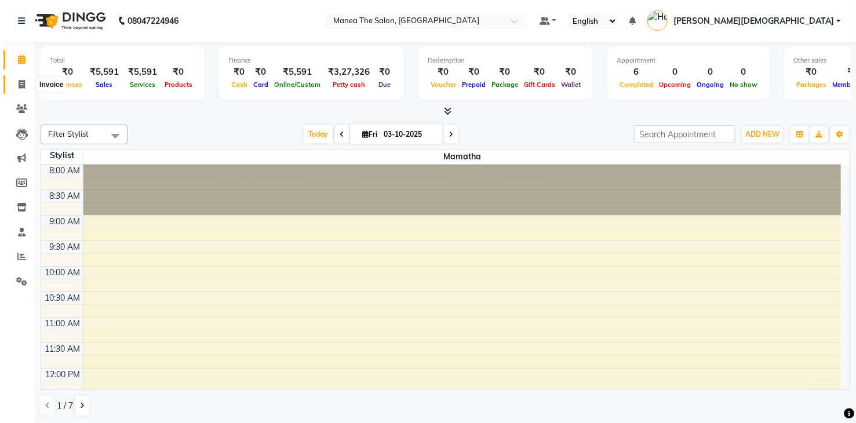
click at [25, 81] on span at bounding box center [22, 84] width 20 height 13
select select "service"
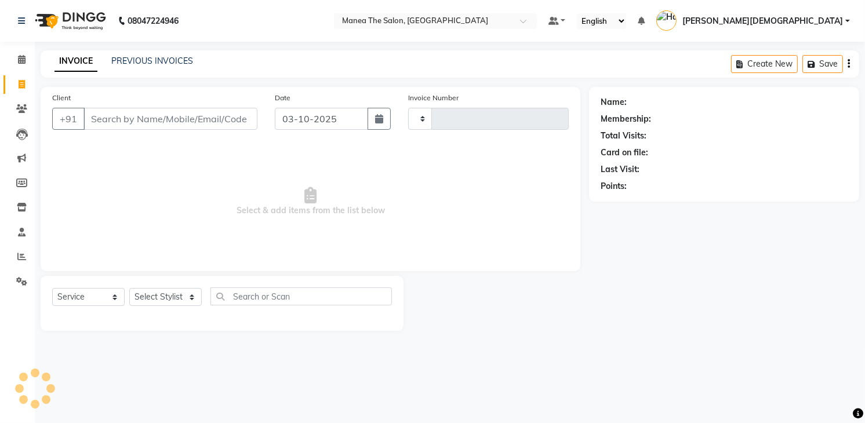
type input "2045"
select select "5481"
click at [162, 64] on link "PREVIOUS INVOICES" at bounding box center [152, 61] width 82 height 10
